Goal: Information Seeking & Learning: Check status

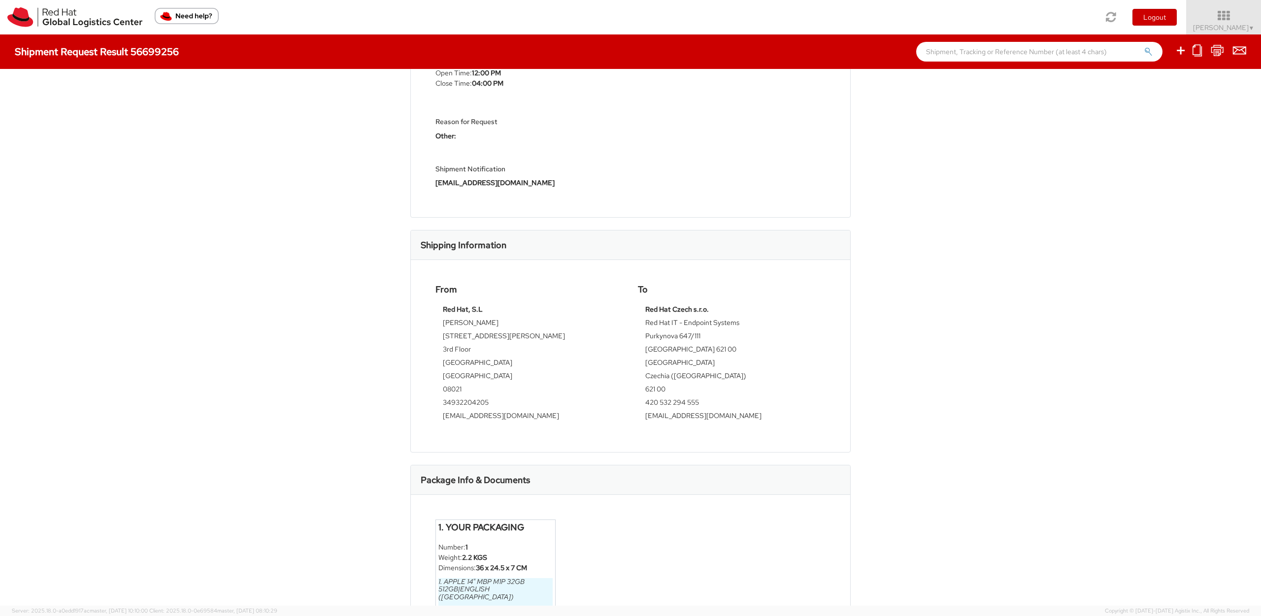
scroll to position [342, 0]
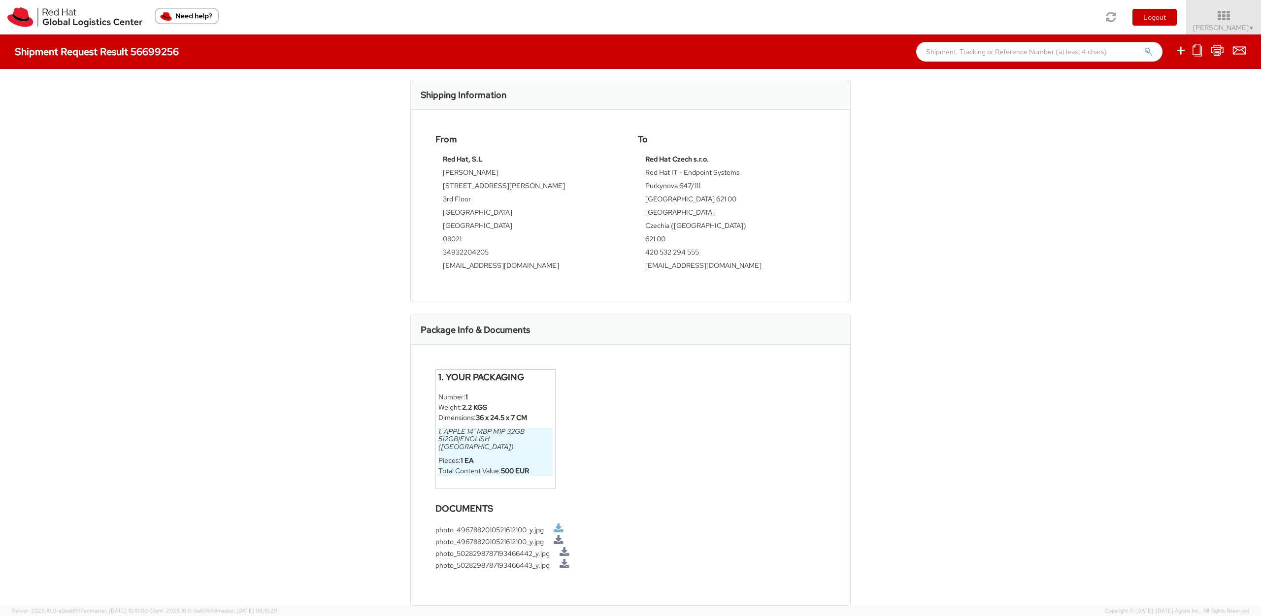
click at [560, 529] on link at bounding box center [559, 529] width 10 height 10
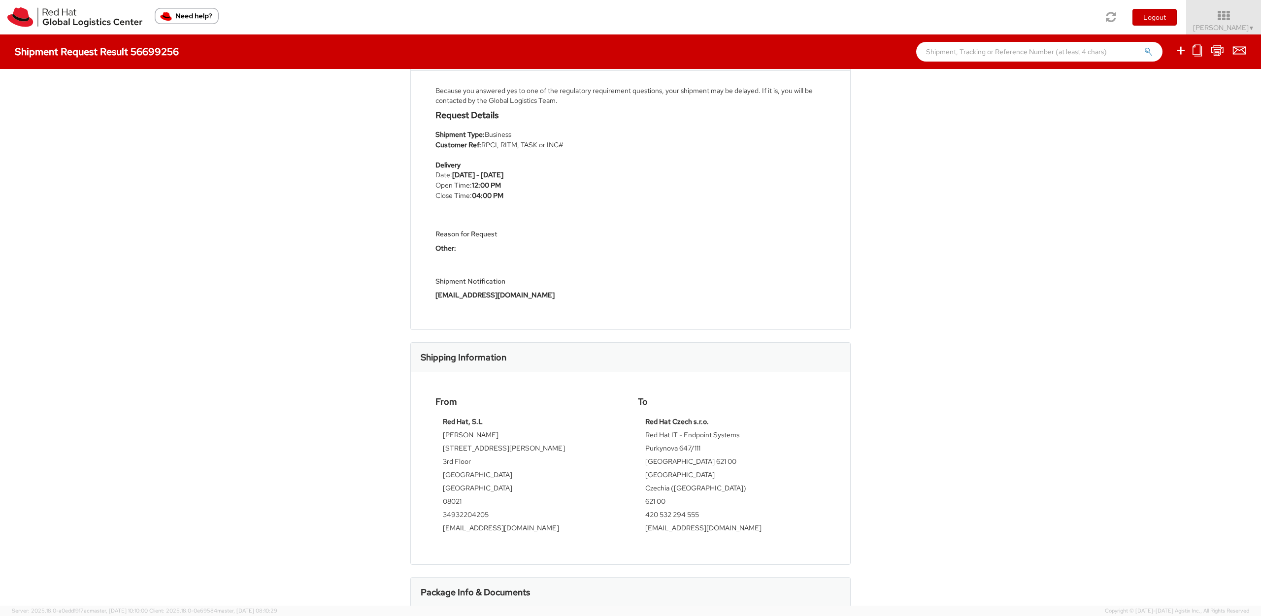
scroll to position [0, 0]
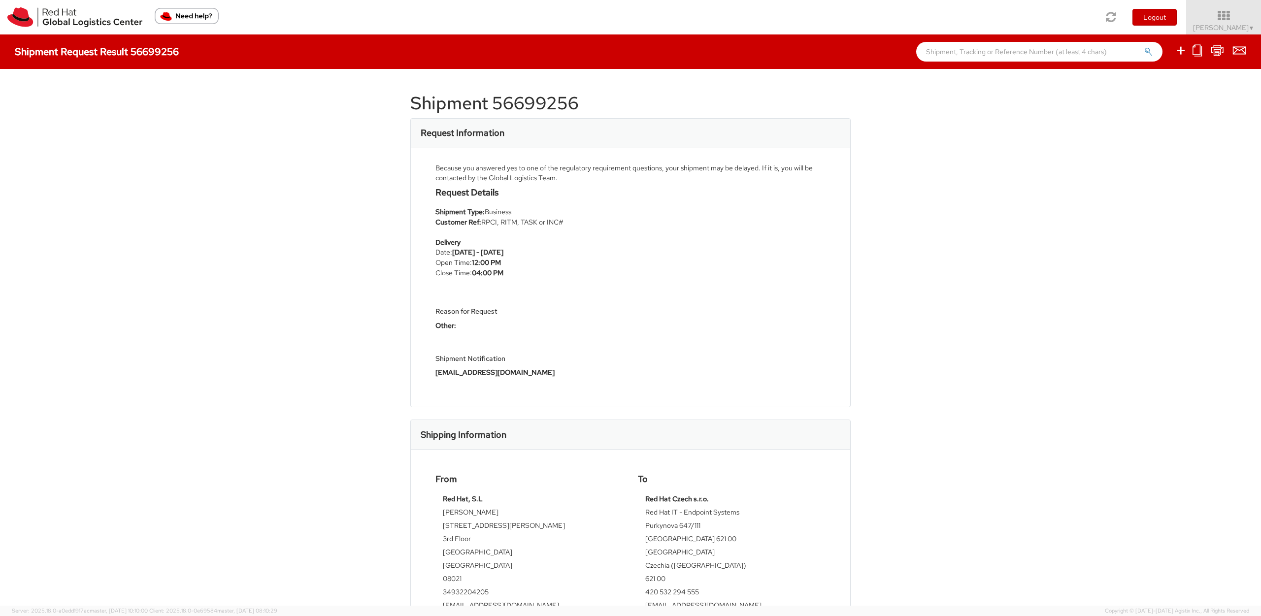
click at [444, 105] on h1 "Shipment 56699256" at bounding box center [630, 104] width 440 height 20
copy div "Shipment 56699256"
